Goal: Task Accomplishment & Management: Use online tool/utility

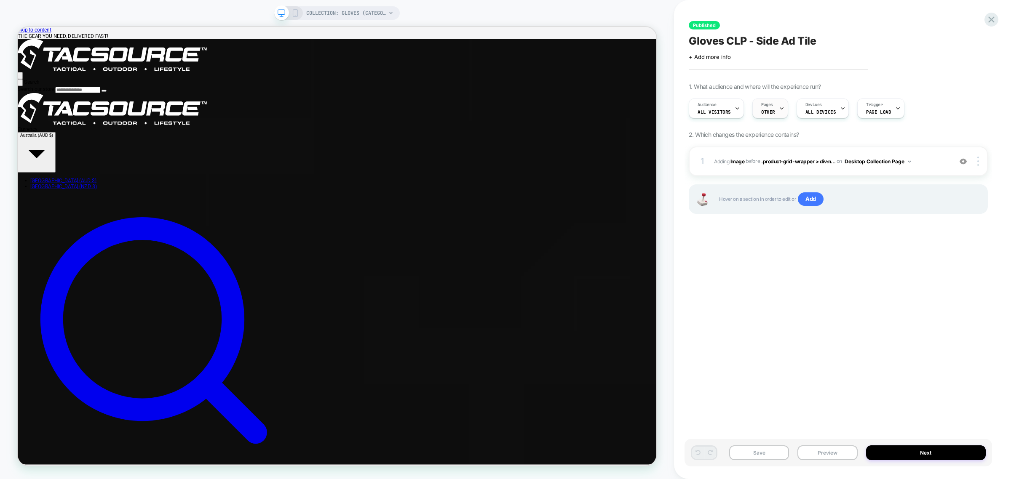
click at [779, 110] on icon at bounding box center [781, 108] width 5 height 5
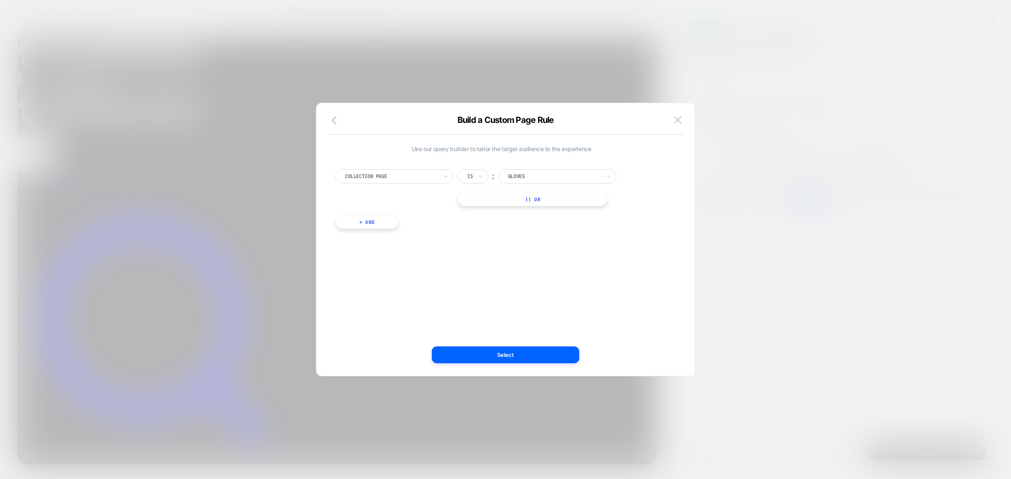
click at [531, 174] on div at bounding box center [554, 177] width 93 height 8
type input "**********"
click at [566, 199] on div "Tactical Gloves" at bounding box center [561, 199] width 109 height 13
click at [529, 352] on button "Select" at bounding box center [505, 355] width 147 height 17
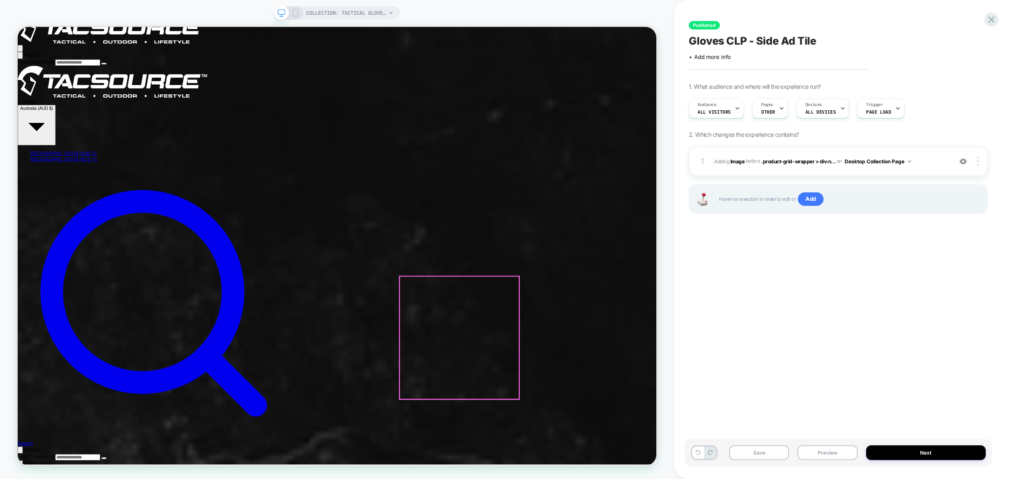
scroll to position [158, 0]
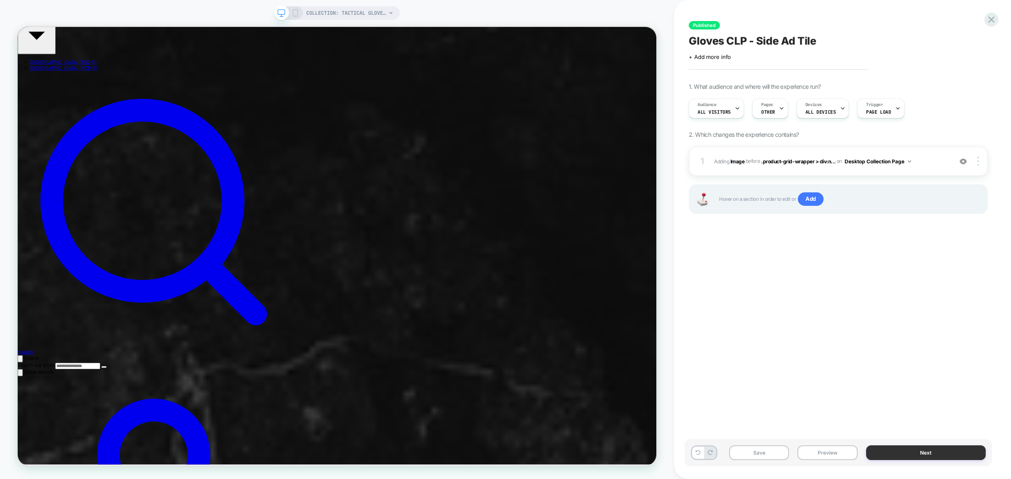
click at [917, 456] on button "Next" at bounding box center [926, 453] width 120 height 15
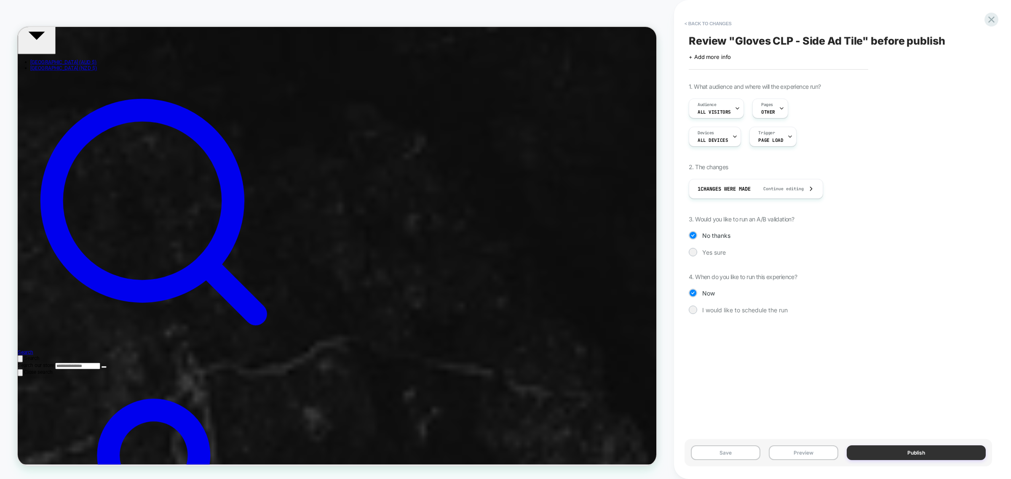
click at [919, 451] on button "Publish" at bounding box center [915, 453] width 139 height 15
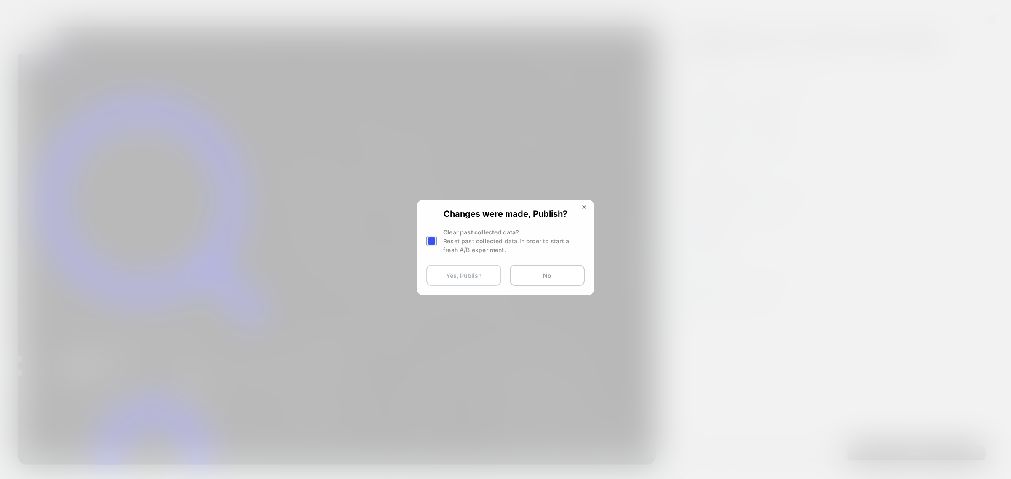
click at [451, 278] on button "Yes, Publish" at bounding box center [463, 275] width 75 height 21
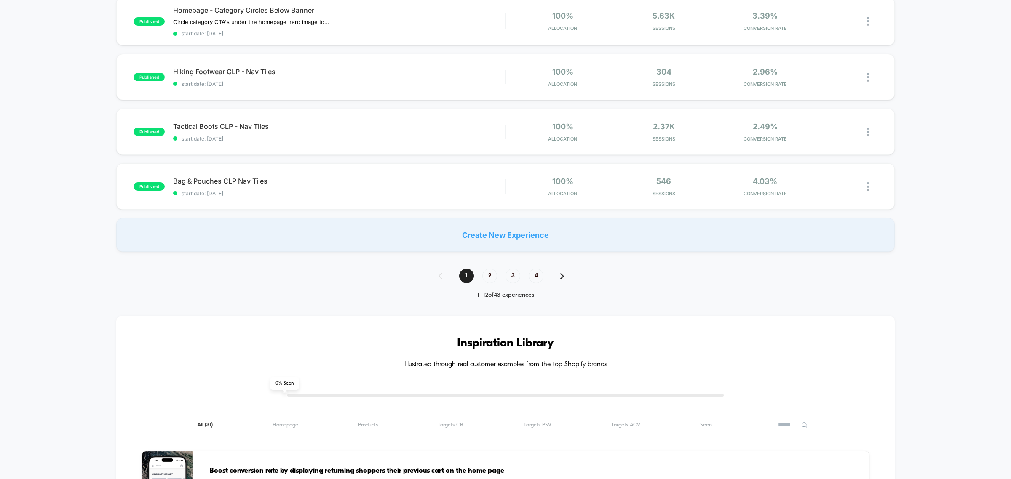
scroll to position [491, 0]
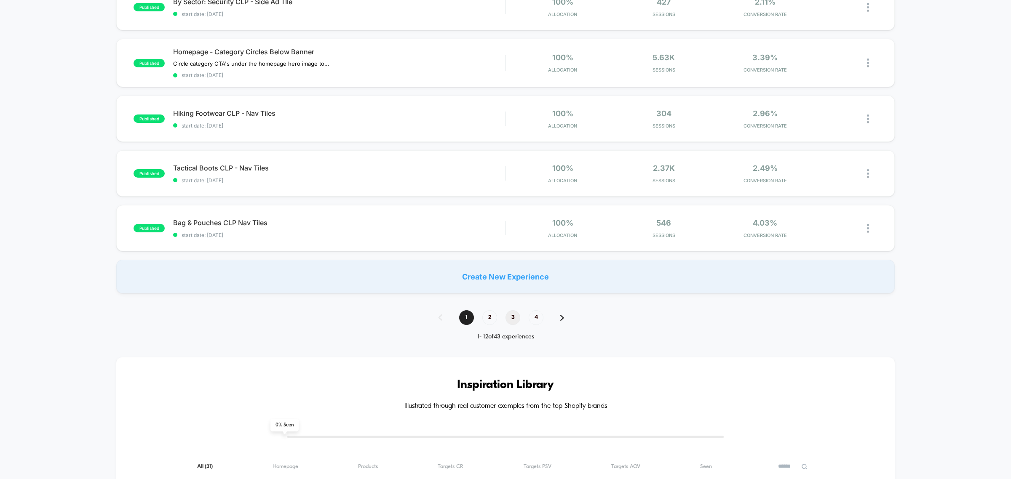
click at [507, 318] on span "3" at bounding box center [512, 317] width 15 height 15
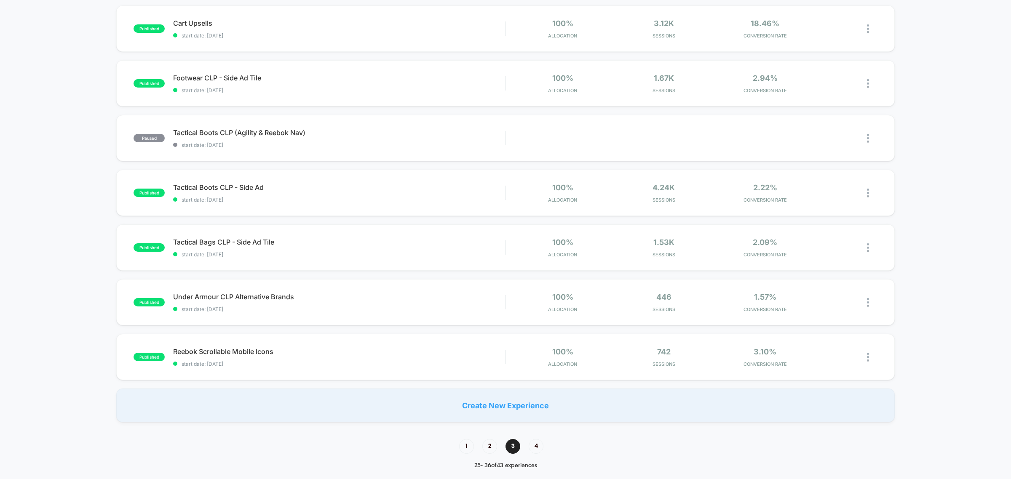
scroll to position [368, 0]
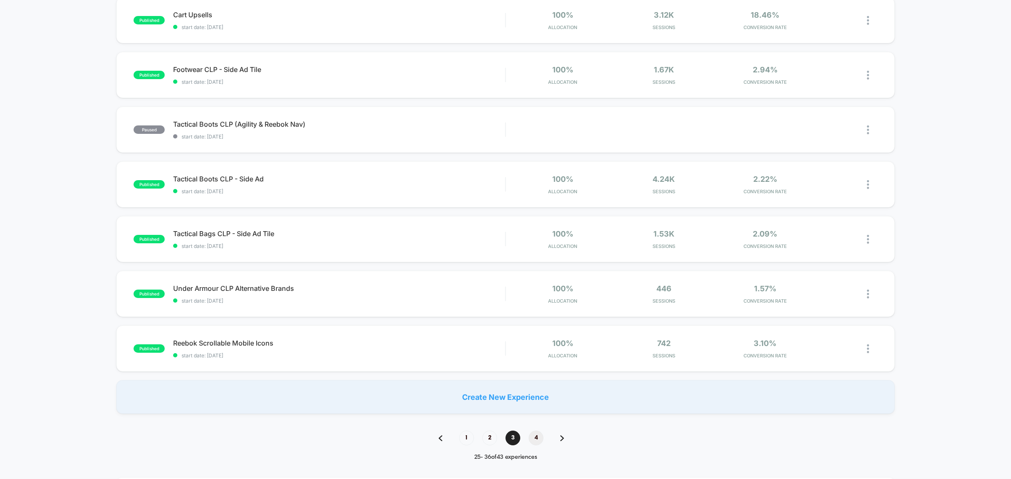
click at [531, 436] on span "4" at bounding box center [536, 438] width 15 height 15
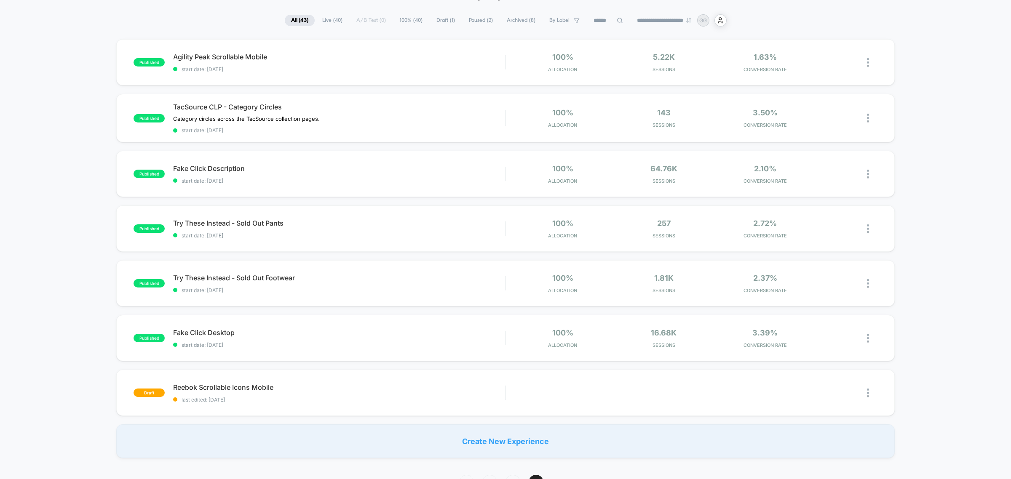
scroll to position [158, 0]
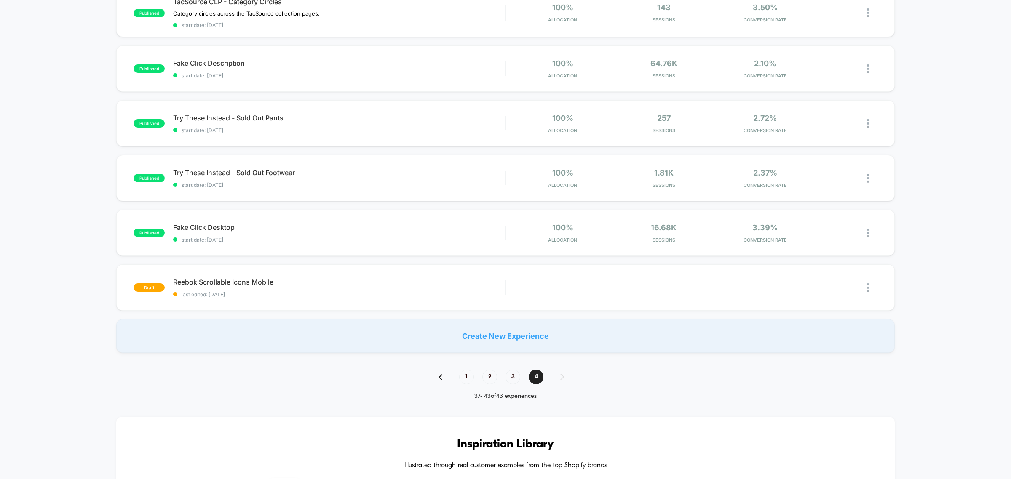
click at [484, 376] on span "2" at bounding box center [489, 377] width 15 height 15
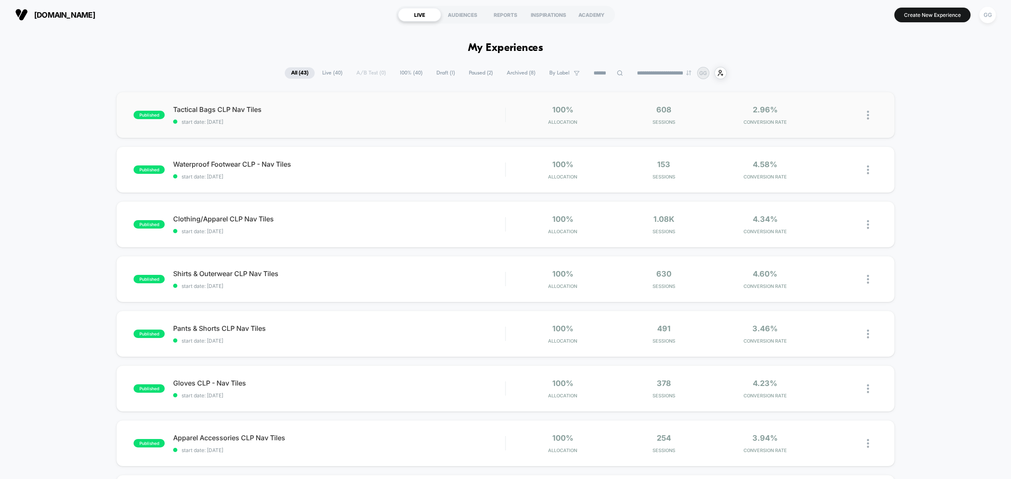
drag, startPoint x: 278, startPoint y: 43, endPoint x: 215, endPoint y: 116, distance: 96.7
drag, startPoint x: 215, startPoint y: 116, endPoint x: 51, endPoint y: 246, distance: 209.8
click at [51, 247] on div "published Tactical Bags CLP Nav Tiles Click to edit experience details Click to…" at bounding box center [505, 437] width 1011 height 691
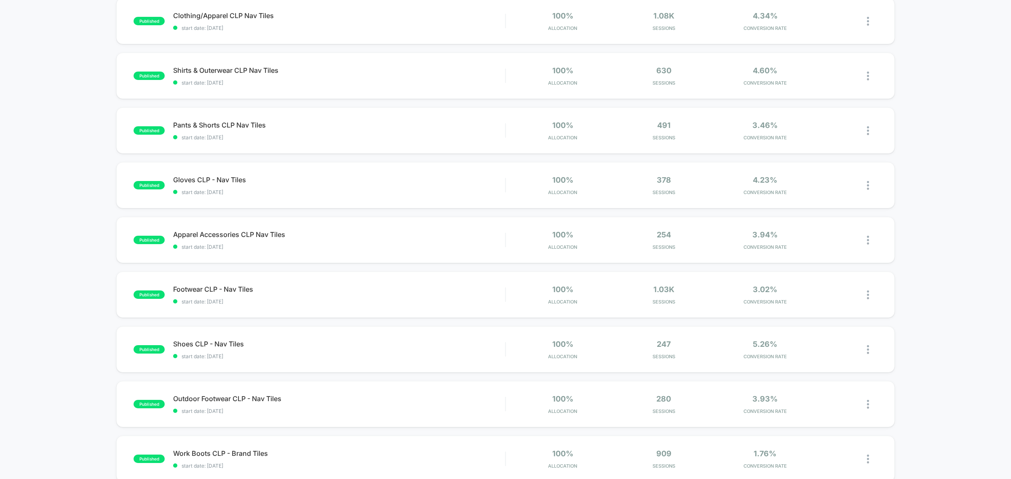
scroll to position [105, 0]
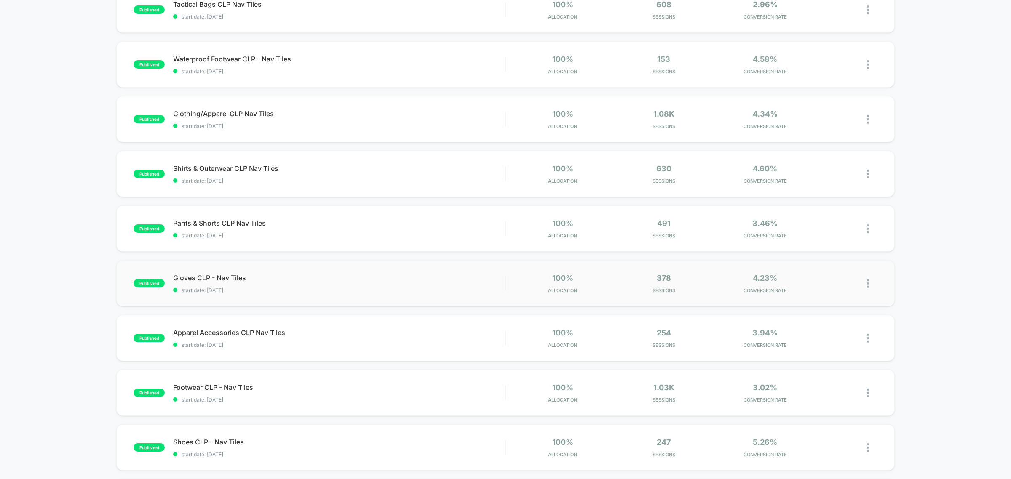
click at [260, 270] on div "published Gloves CLP - Nav Tiles start date: [DATE] 100% Allocation 378 Session…" at bounding box center [505, 283] width 778 height 46
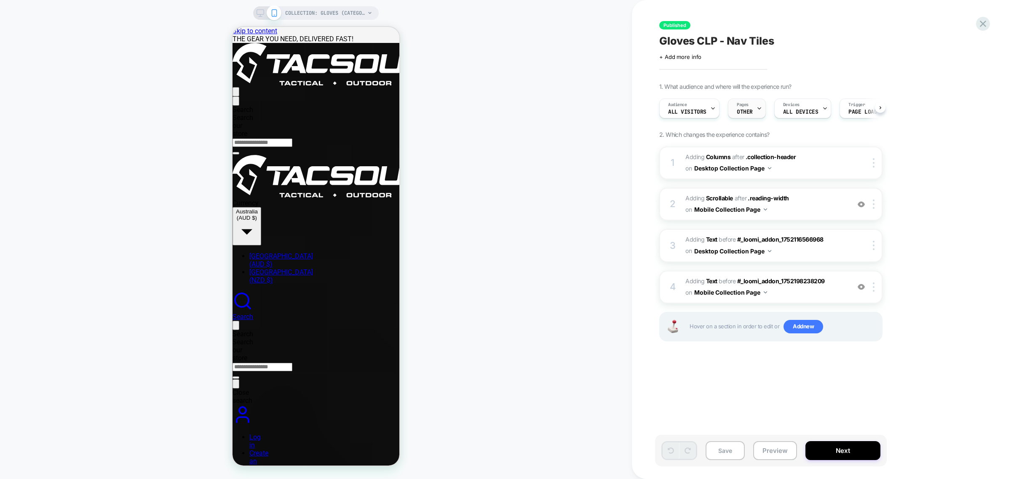
click at [753, 109] on div "Pages OTHER" at bounding box center [744, 108] width 33 height 19
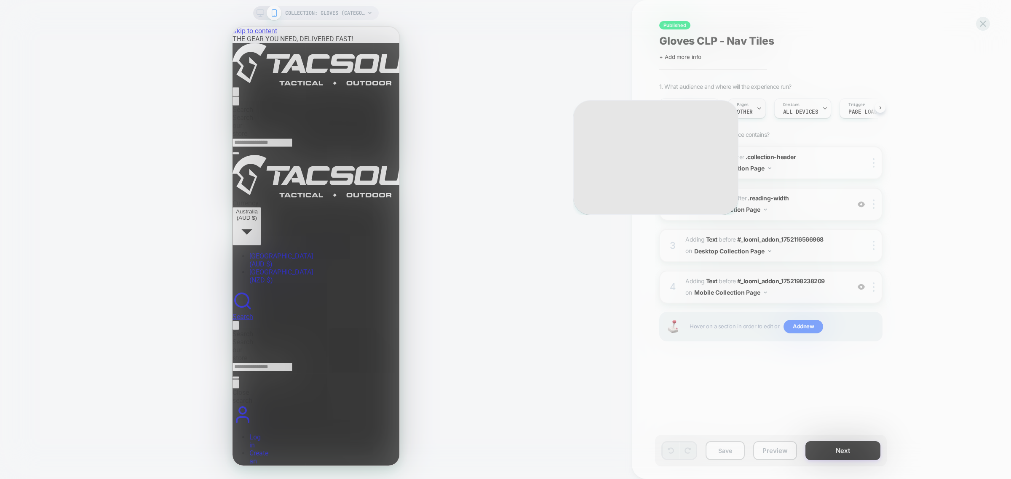
scroll to position [0, 0]
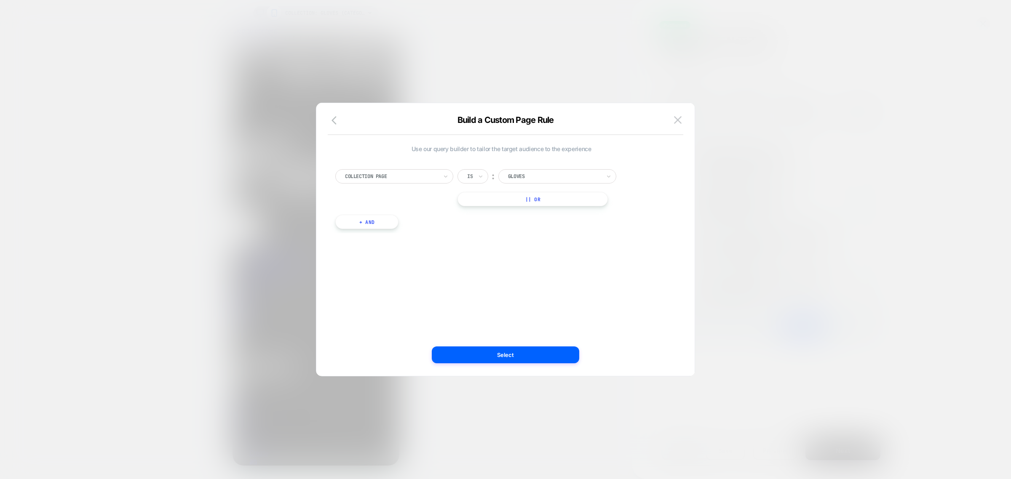
click at [511, 171] on div "Gloves" at bounding box center [557, 176] width 118 height 14
type input "**********"
click at [533, 194] on div "Tactical Gloves" at bounding box center [561, 199] width 109 height 13
click at [518, 350] on button "Select" at bounding box center [505, 355] width 147 height 17
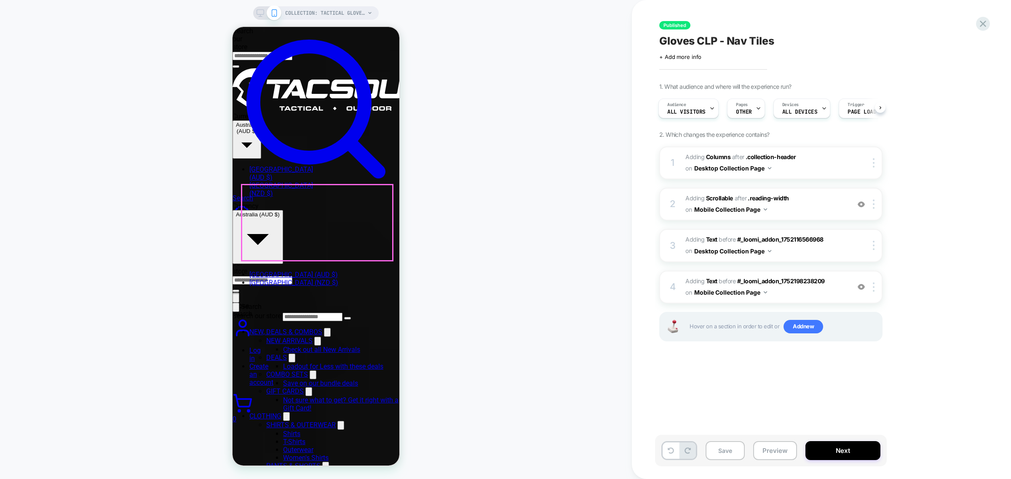
scroll to position [105, 0]
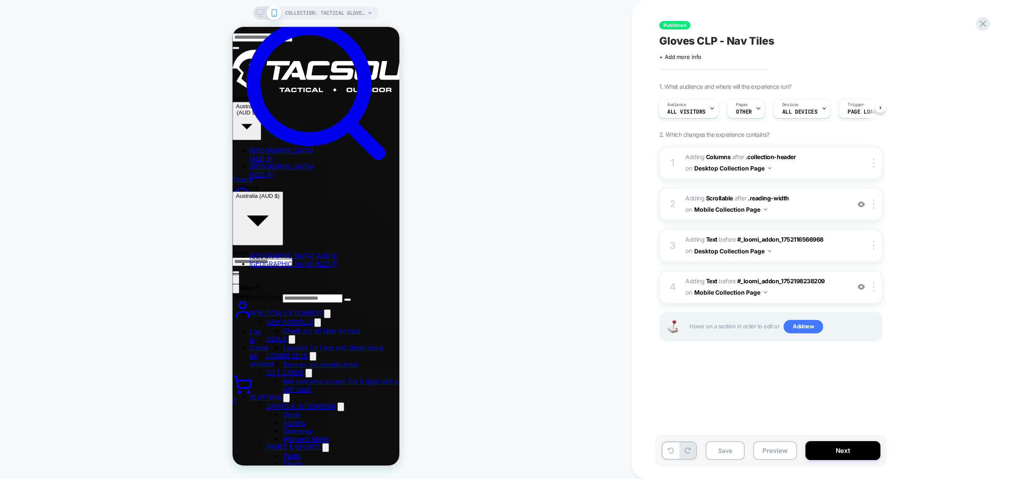
click at [260, 13] on icon at bounding box center [260, 13] width 8 height 8
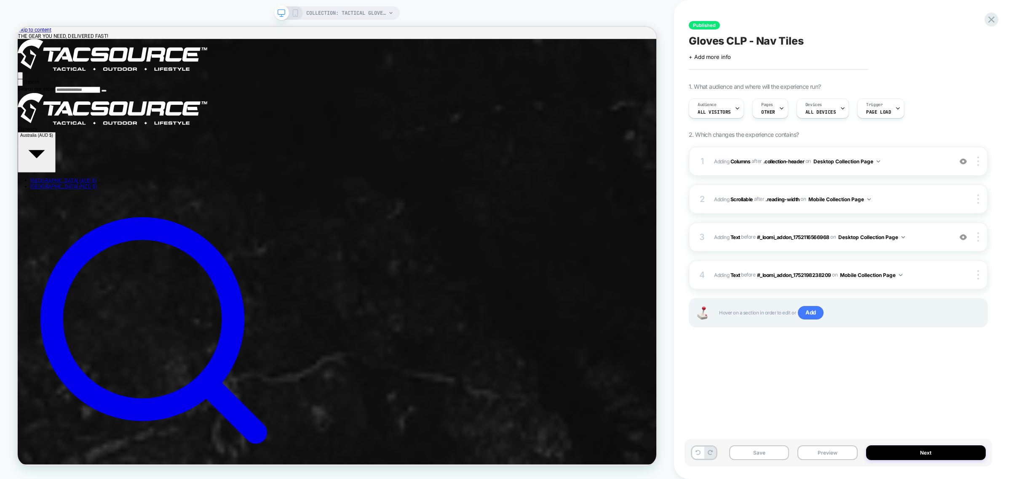
scroll to position [158, 0]
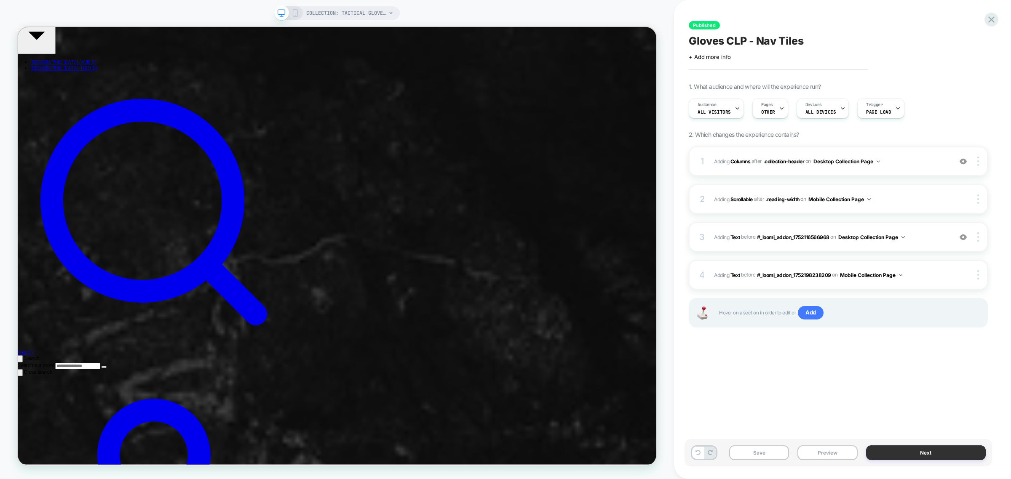
click at [930, 455] on button "Next" at bounding box center [926, 453] width 120 height 15
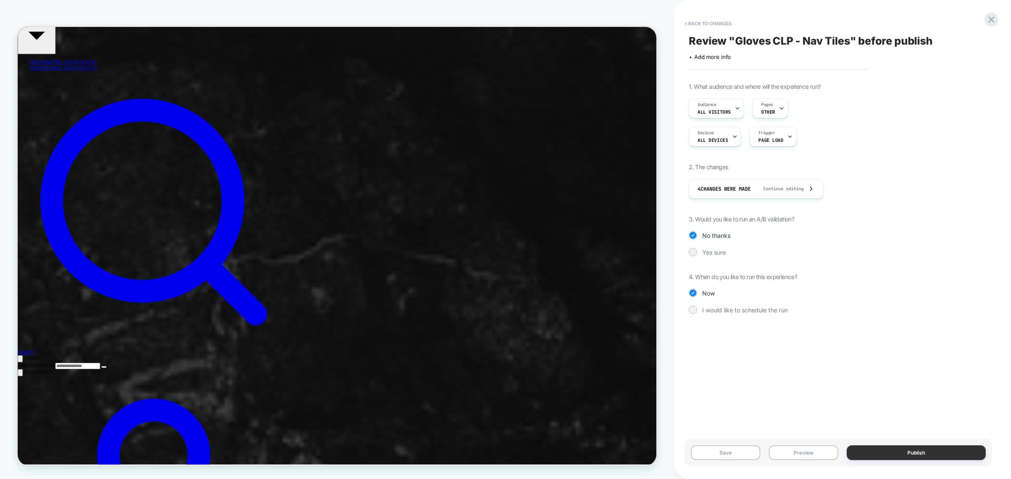
click at [929, 455] on button "Publish" at bounding box center [915, 453] width 139 height 15
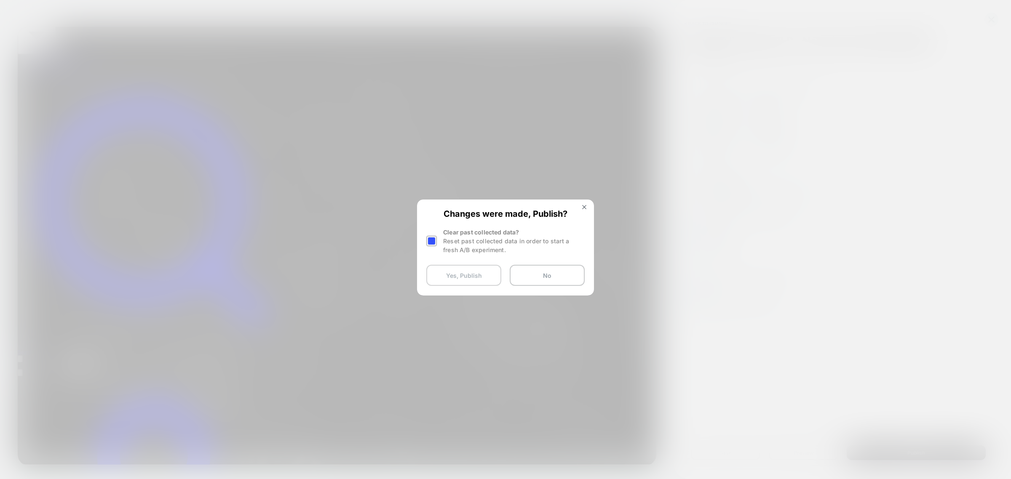
click at [476, 280] on button "Yes, Publish" at bounding box center [463, 275] width 75 height 21
